Goal: Transaction & Acquisition: Download file/media

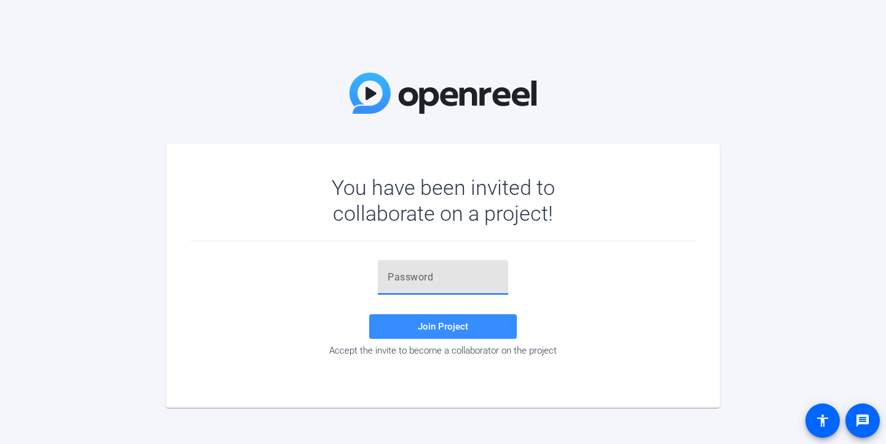
click at [426, 273] on input "text" at bounding box center [443, 277] width 111 height 15
paste input "SMgN8K"
type input "SMgN8K"
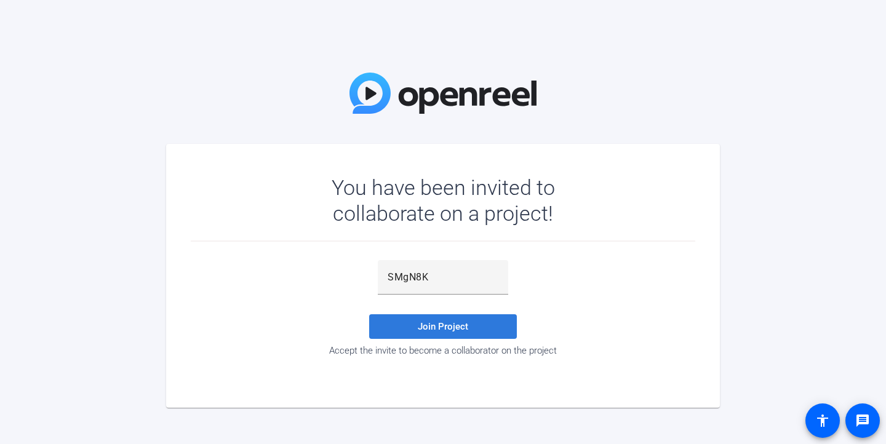
click at [432, 324] on span "Join Project" at bounding box center [443, 326] width 50 height 11
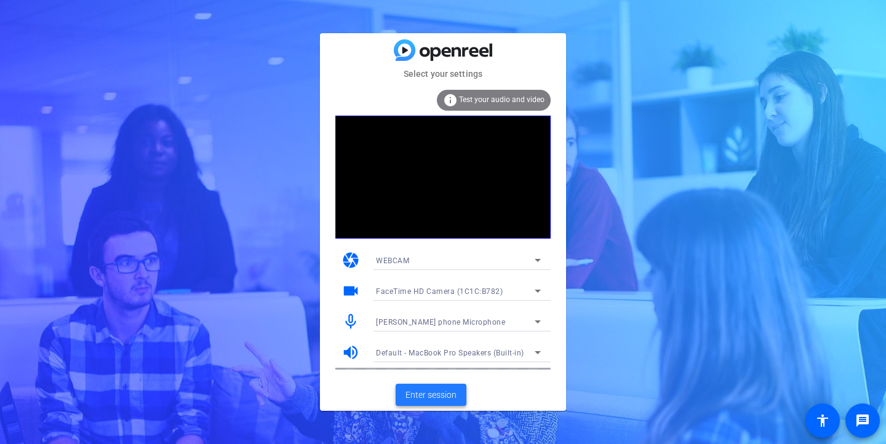
click at [444, 399] on span "Enter session" at bounding box center [431, 395] width 51 height 13
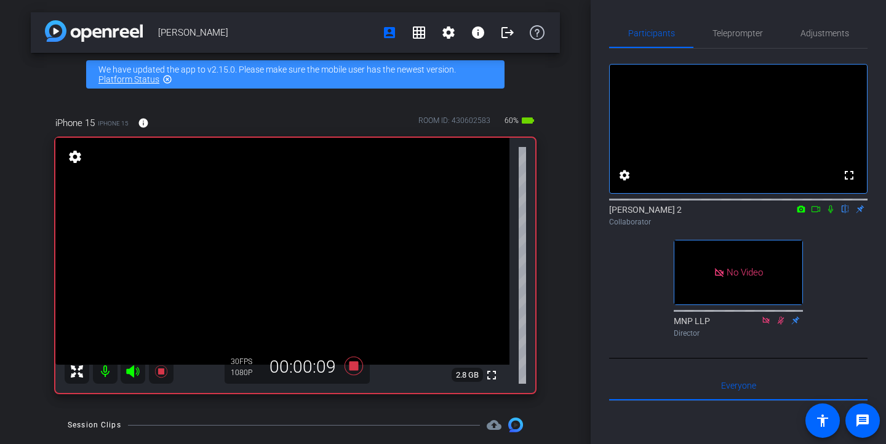
click at [830, 214] on icon at bounding box center [830, 210] width 5 height 8
click at [834, 214] on icon at bounding box center [831, 209] width 10 height 9
click at [832, 214] on icon at bounding box center [831, 209] width 10 height 9
click at [830, 215] on mat-icon at bounding box center [830, 209] width 15 height 11
click at [839, 214] on mat-icon "flip" at bounding box center [845, 208] width 15 height 11
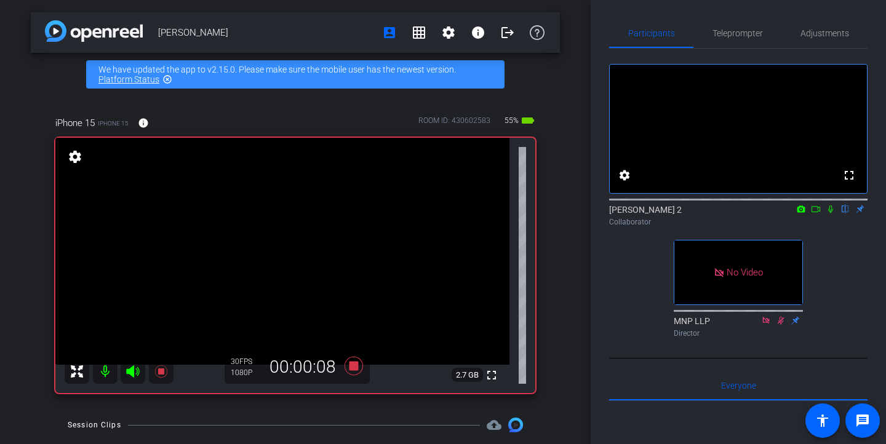
click at [831, 214] on icon at bounding box center [830, 210] width 5 height 8
click at [830, 214] on icon at bounding box center [831, 209] width 10 height 9
click at [830, 214] on icon at bounding box center [830, 210] width 5 height 8
click at [830, 214] on icon at bounding box center [831, 210] width 7 height 8
click at [830, 214] on icon at bounding box center [830, 210] width 5 height 8
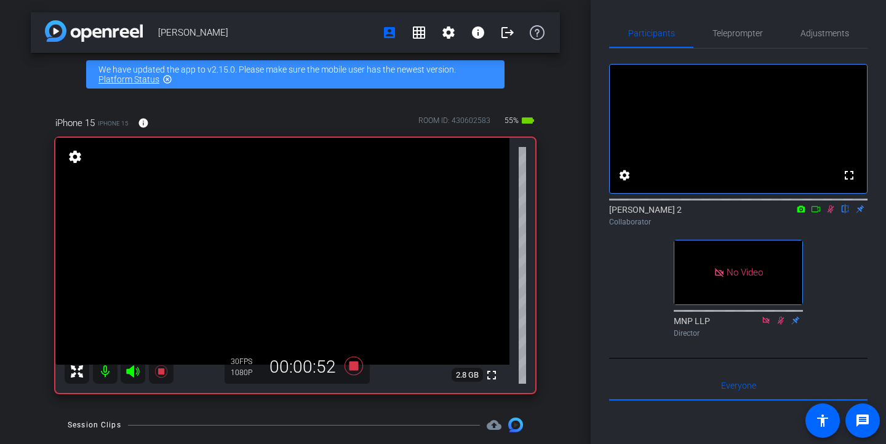
drag, startPoint x: 830, startPoint y: 226, endPoint x: 832, endPoint y: 248, distance: 22.2
click at [832, 248] on div "fullscreen settings [PERSON_NAME] 2 flip Collaborator No Video MNP LLP Director" at bounding box center [738, 196] width 258 height 294
click at [831, 214] on icon at bounding box center [831, 210] width 7 height 8
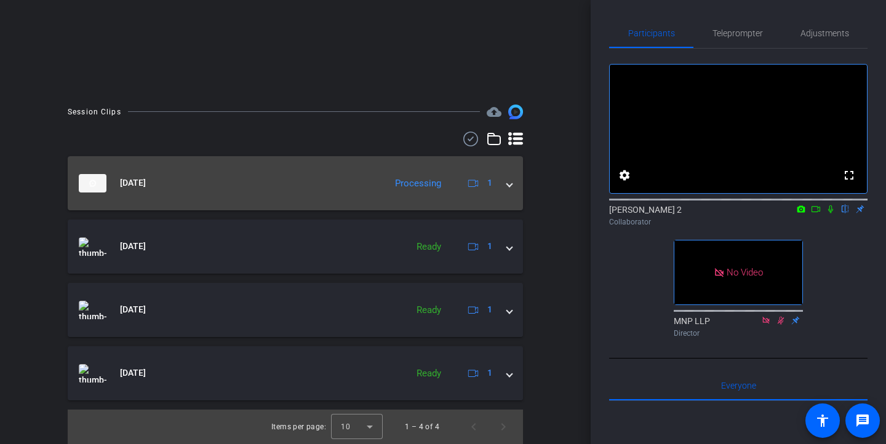
scroll to position [264, 0]
click at [507, 183] on span at bounding box center [509, 183] width 5 height 13
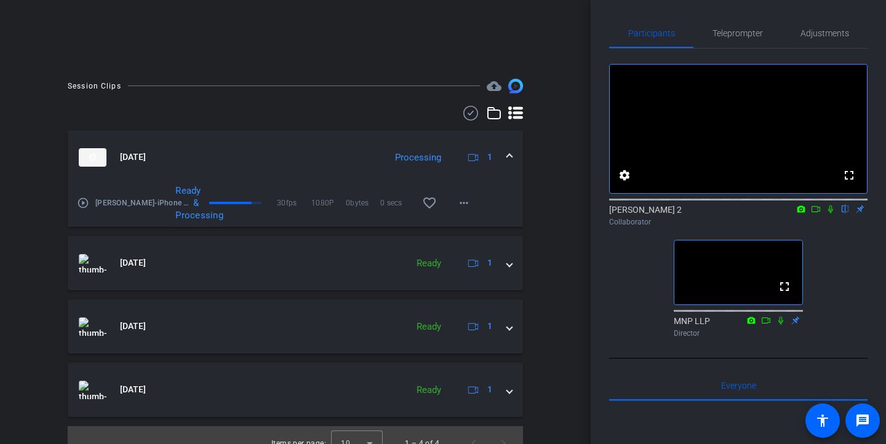
scroll to position [306, 0]
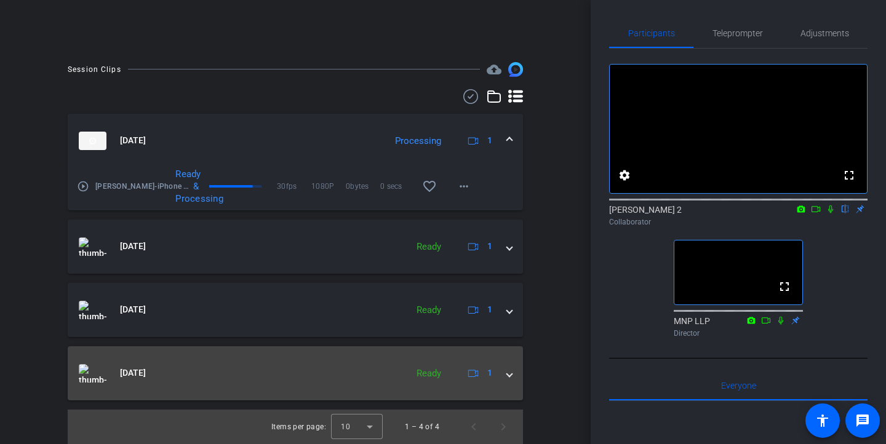
click at [508, 374] on span at bounding box center [509, 373] width 5 height 13
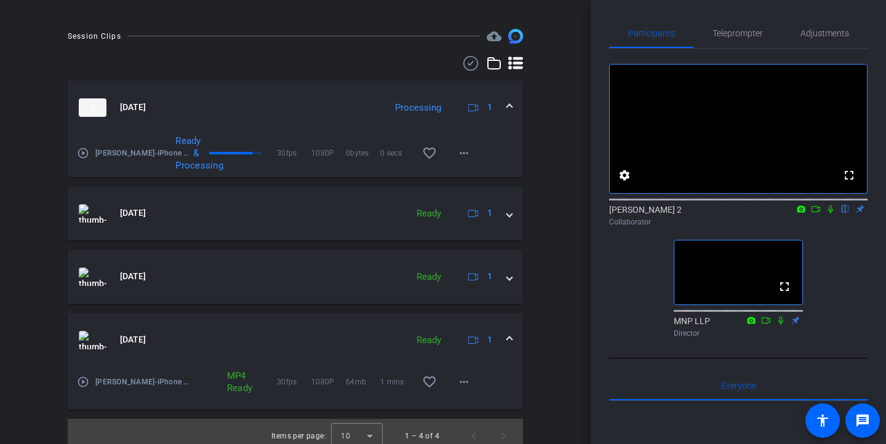
scroll to position [343, 0]
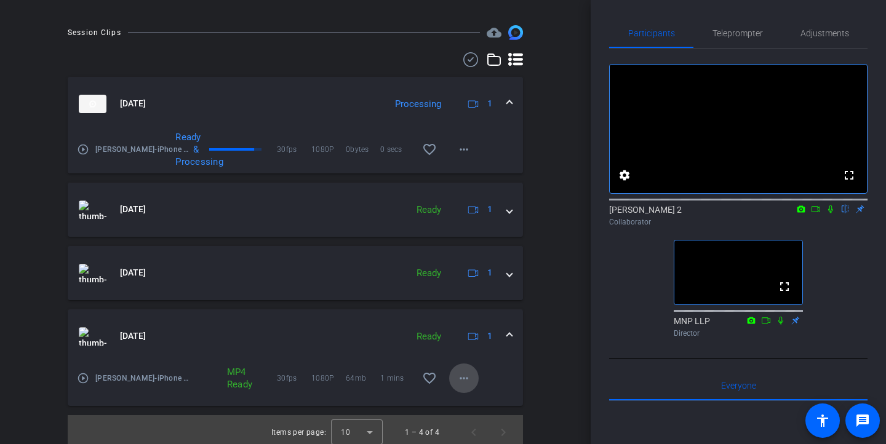
click at [462, 378] on mat-icon "more_horiz" at bounding box center [464, 378] width 15 height 15
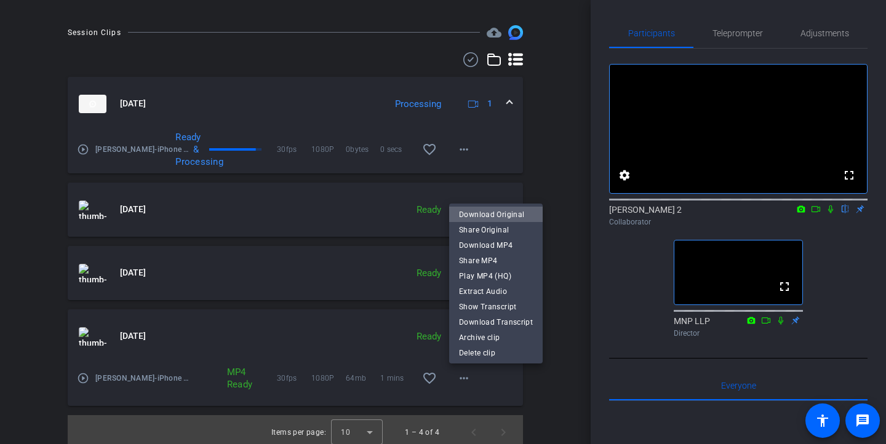
click at [508, 214] on span "Download Original" at bounding box center [496, 214] width 74 height 15
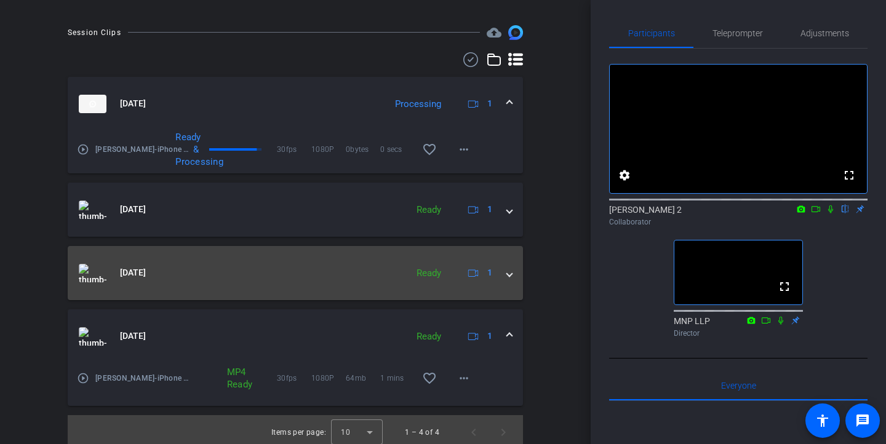
click at [510, 277] on span at bounding box center [509, 272] width 5 height 13
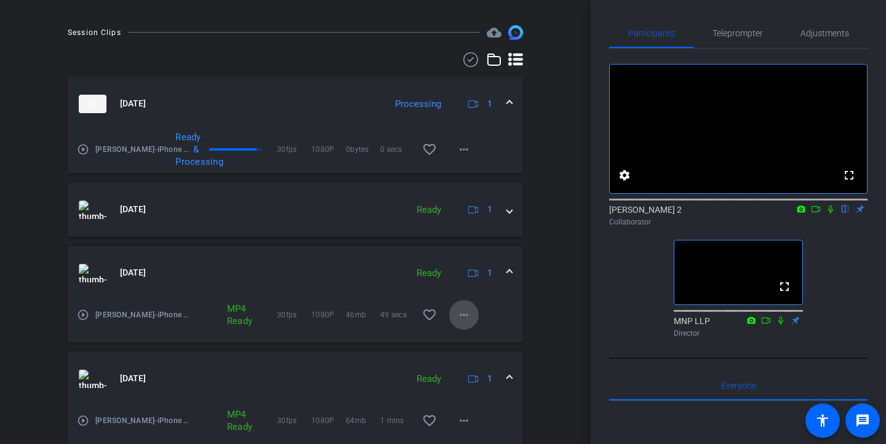
click at [465, 312] on mat-icon "more_horiz" at bounding box center [464, 315] width 15 height 15
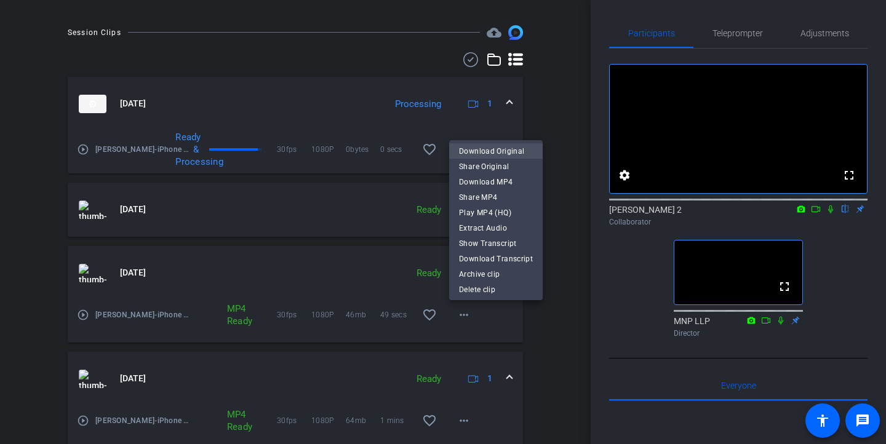
click at [491, 152] on span "Download Original" at bounding box center [496, 151] width 74 height 15
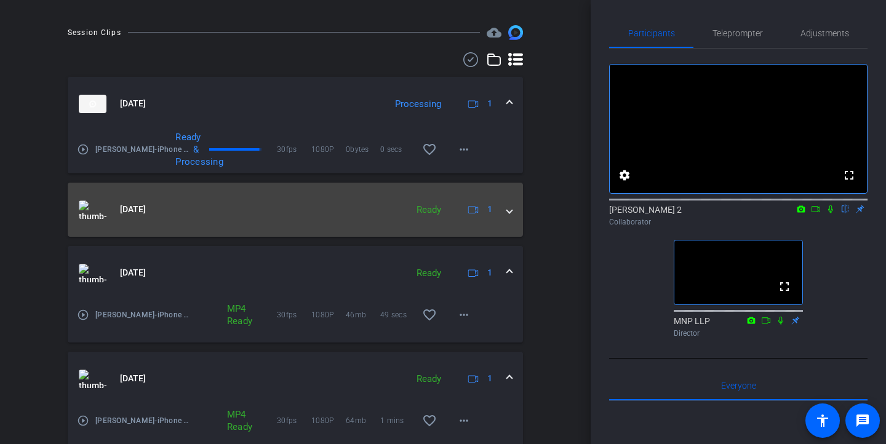
click at [510, 211] on span at bounding box center [509, 209] width 5 height 13
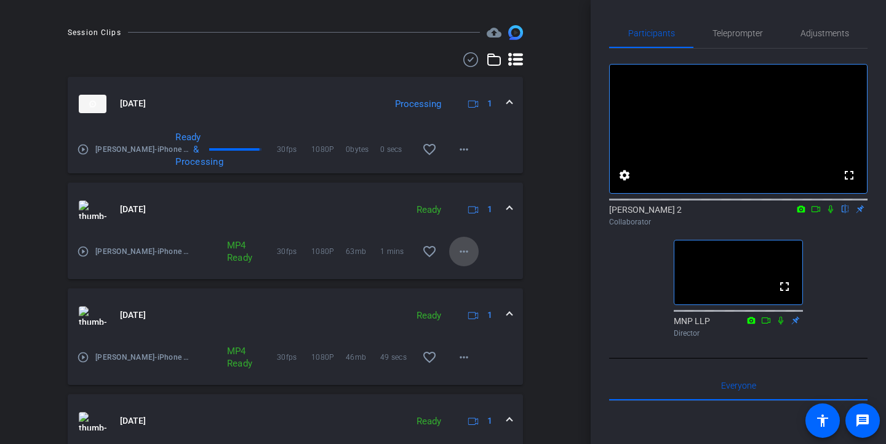
click at [468, 252] on mat-icon "more_horiz" at bounding box center [464, 251] width 15 height 15
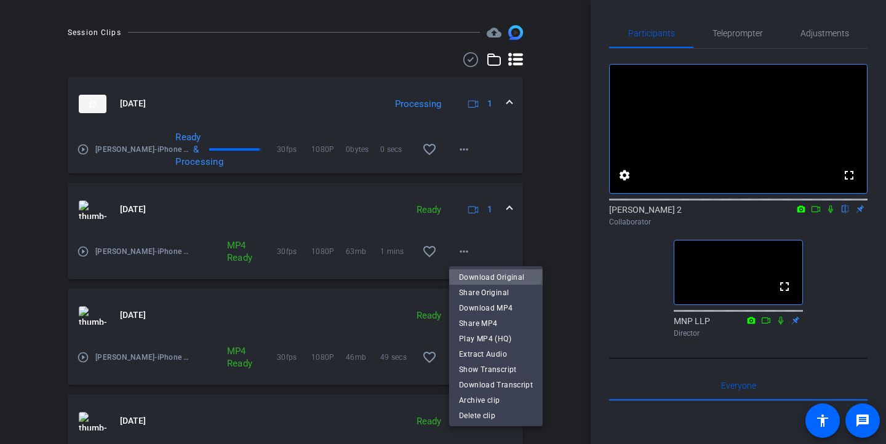
click at [489, 274] on span "Download Original" at bounding box center [496, 277] width 74 height 15
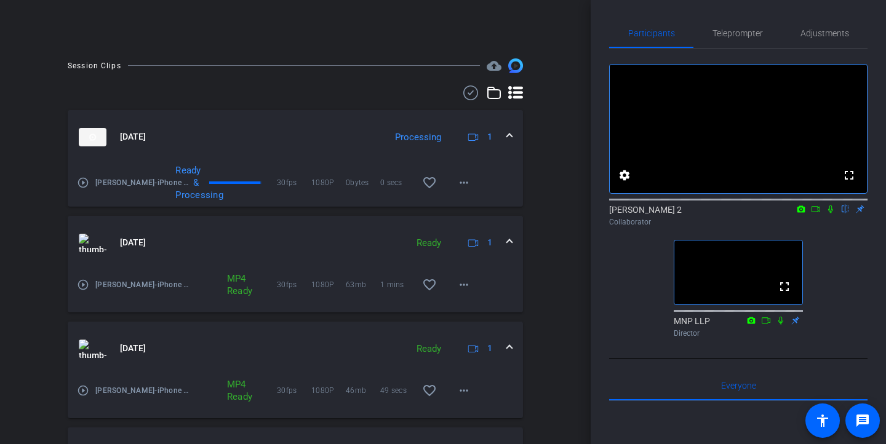
scroll to position [300, 0]
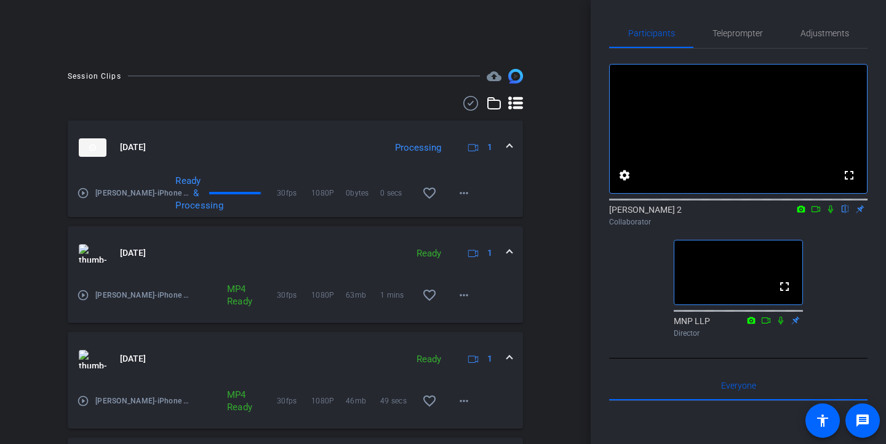
click at [510, 145] on span at bounding box center [509, 147] width 5 height 13
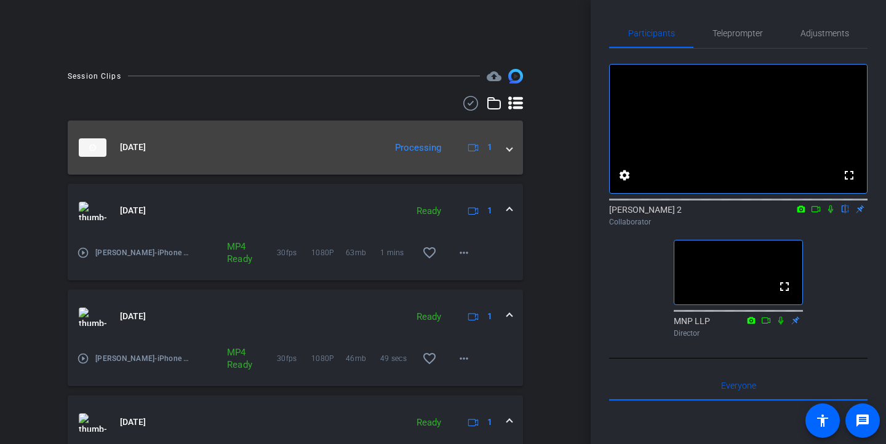
click at [510, 145] on span at bounding box center [509, 147] width 5 height 13
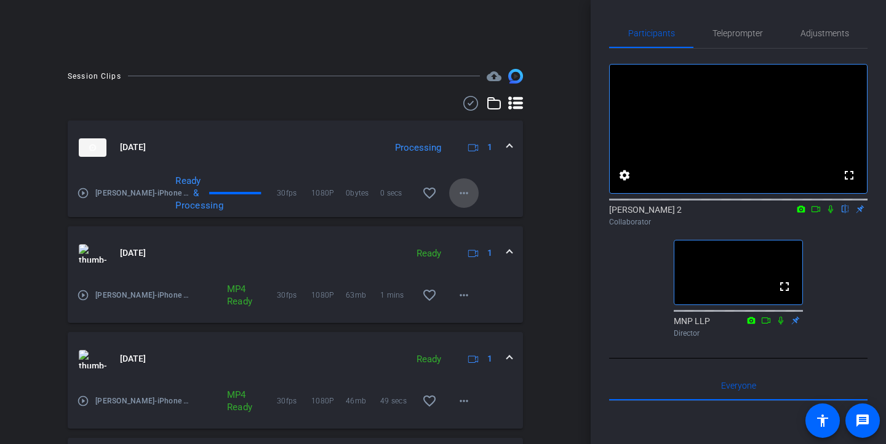
click at [464, 190] on mat-icon "more_horiz" at bounding box center [464, 193] width 15 height 15
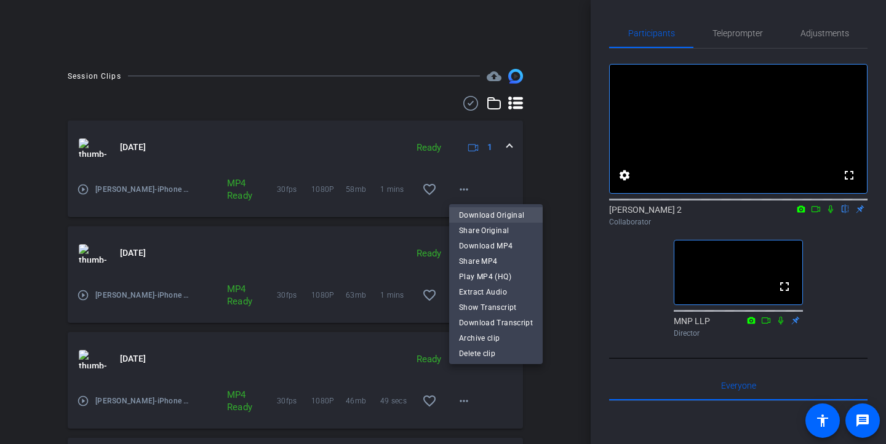
click at [499, 213] on span "Download Original" at bounding box center [496, 215] width 74 height 15
